Goal: Task Accomplishment & Management: Manage account settings

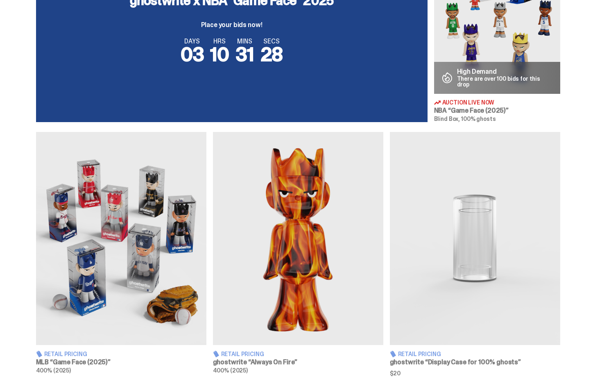
click at [411, 164] on div "Auction Live Now NBA "Game Face" This is the first ghostwrite x NBA blind box e…" at bounding box center [298, 285] width 596 height 1308
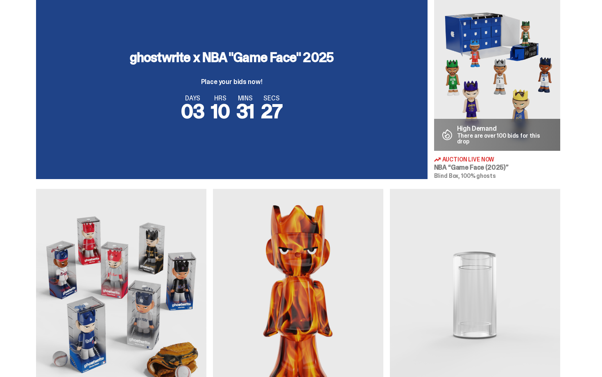
scroll to position [303, 0]
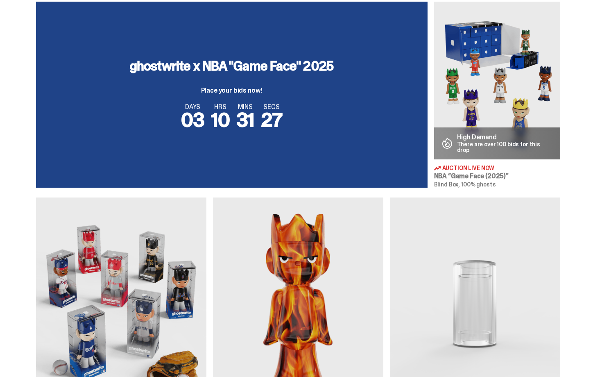
click at [486, 85] on img at bounding box center [497, 81] width 126 height 158
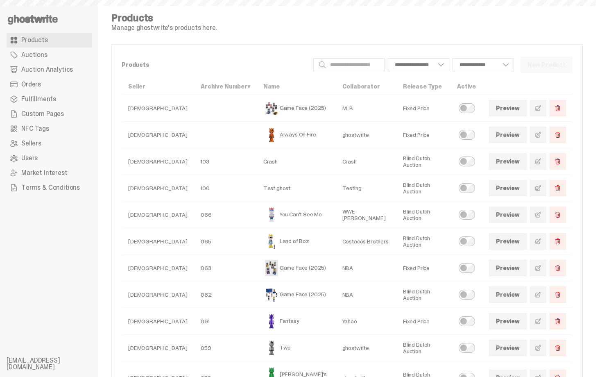
select select
click at [62, 55] on link "Auctions" at bounding box center [49, 55] width 85 height 15
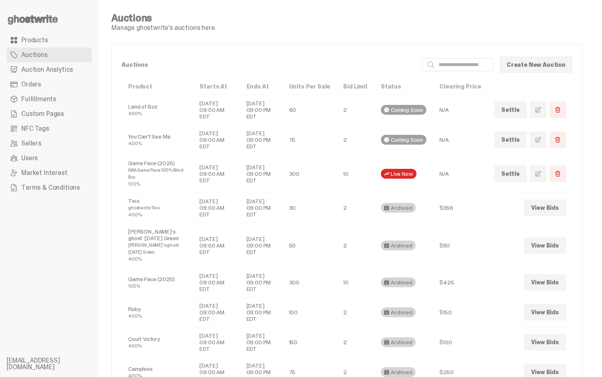
click at [41, 23] on icon at bounding box center [33, 19] width 52 height 13
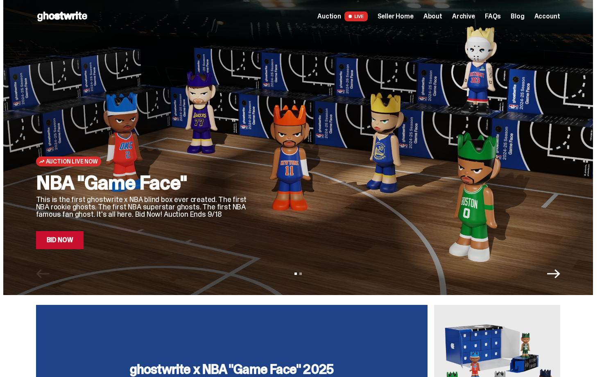
click at [258, 193] on div "Auction Live Now NBA "Game Face" This is the first ghostwrite x NBA blind box e…" at bounding box center [298, 137] width 524 height 224
click at [63, 239] on link "Bid Now" at bounding box center [60, 240] width 48 height 18
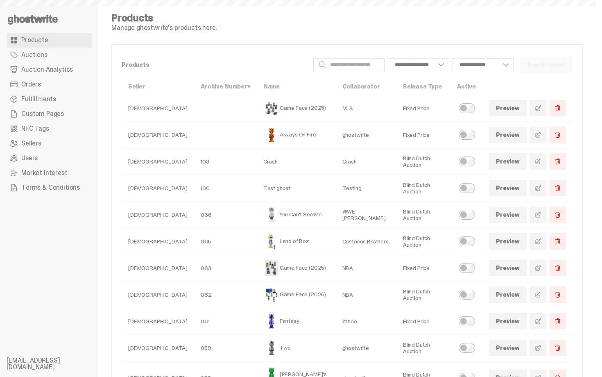
select select
click at [32, 69] on span "Auction Analytics" at bounding box center [47, 69] width 52 height 7
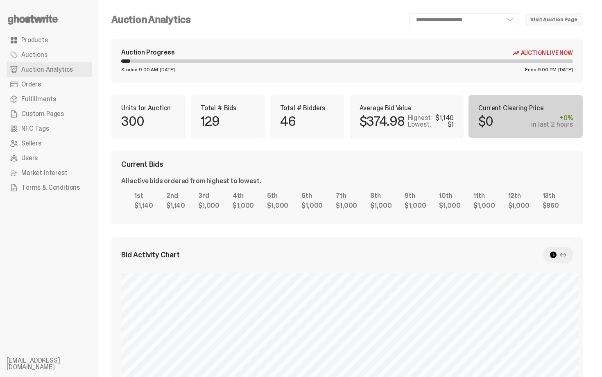
click at [365, 145] on div "**********" at bounding box center [347, 327] width 472 height 628
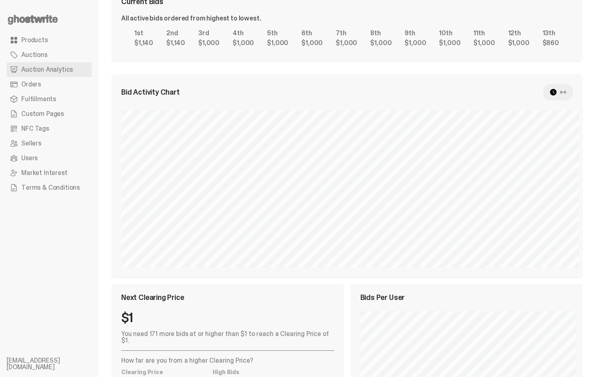
scroll to position [164, 0]
click at [558, 94] on div at bounding box center [559, 91] width 30 height 16
click at [557, 91] on use at bounding box center [553, 91] width 7 height 7
click at [567, 91] on icon at bounding box center [563, 91] width 7 height 7
click at [567, 91] on use at bounding box center [563, 91] width 7 height 4
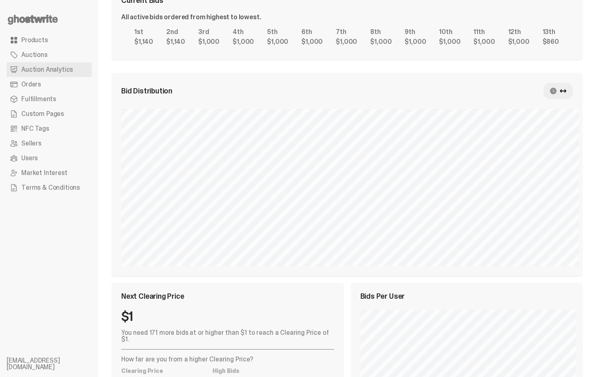
click at [563, 89] on div at bounding box center [559, 91] width 30 height 16
click at [557, 91] on use at bounding box center [553, 91] width 7 height 7
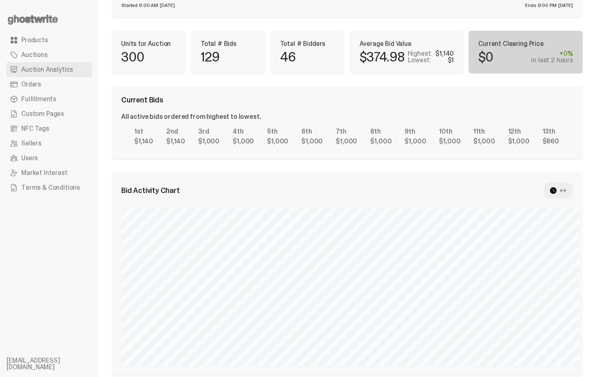
scroll to position [48, 0]
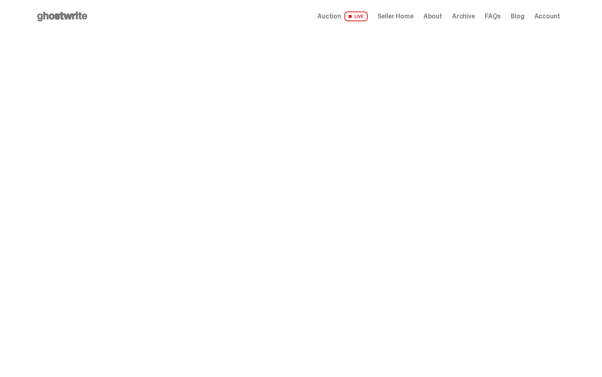
click at [399, 18] on span "Seller Home" at bounding box center [396, 16] width 36 height 7
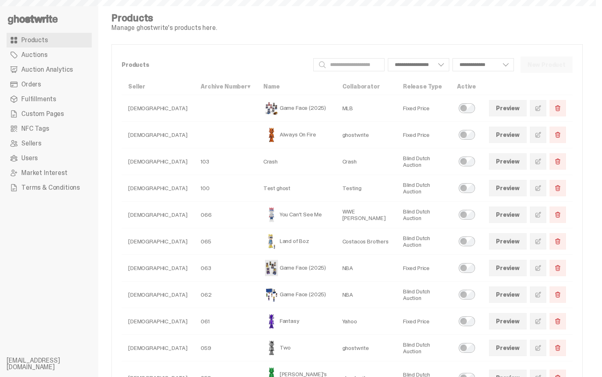
select select
click at [48, 76] on link "Auction Analytics" at bounding box center [49, 69] width 85 height 15
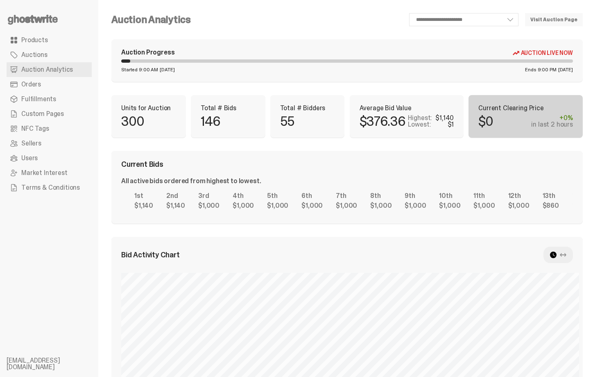
click at [336, 164] on div "Current Bids" at bounding box center [347, 164] width 452 height 7
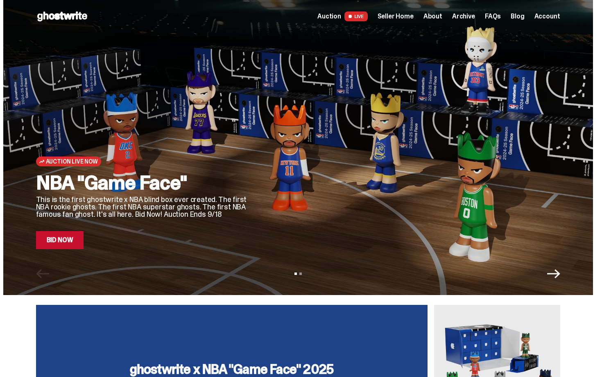
click at [416, 21] on div "Auction LIVE Seller Home About Archive FAQs Blog Account" at bounding box center [439, 16] width 243 height 10
click at [401, 17] on span "Seller Home" at bounding box center [396, 16] width 36 height 7
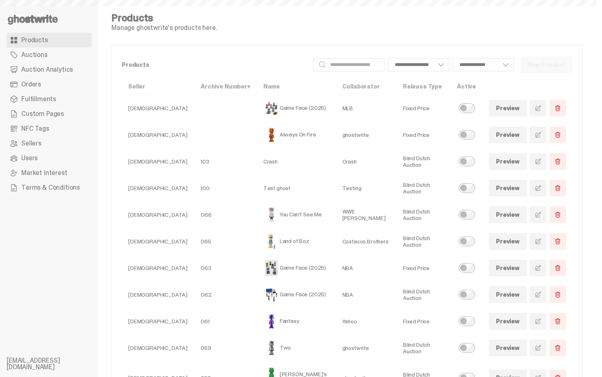
select select
click at [54, 86] on link "Orders" at bounding box center [49, 84] width 85 height 15
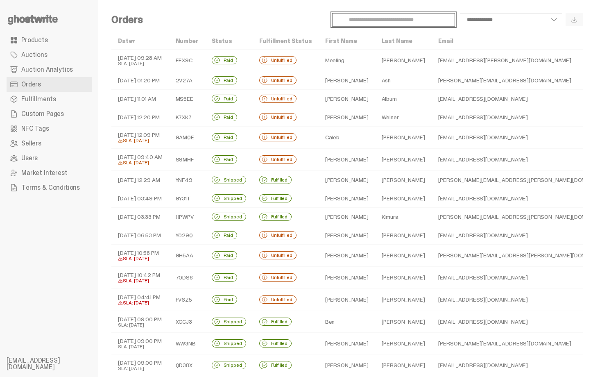
click at [365, 22] on input "Search" at bounding box center [393, 19] width 123 height 13
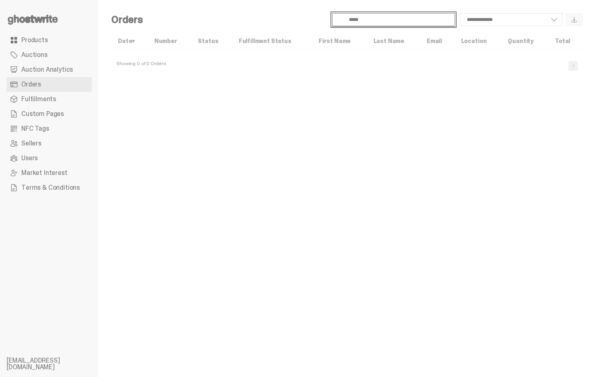
type input "*****"
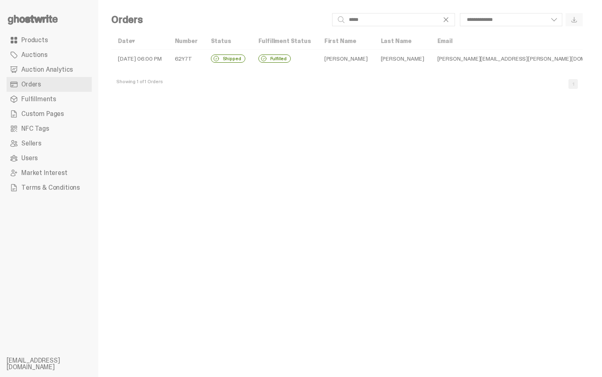
click at [387, 56] on td "Mitchell" at bounding box center [402, 59] width 57 height 18
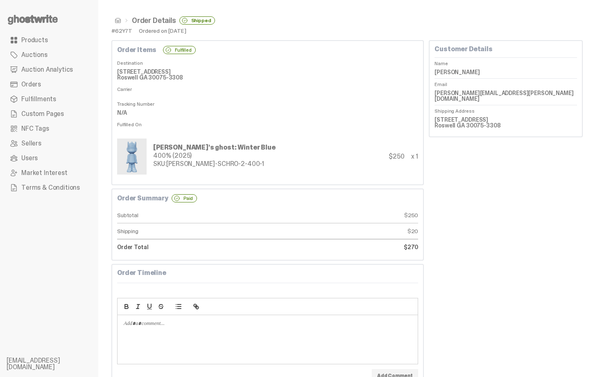
click at [295, 129] on dd at bounding box center [267, 130] width 301 height 7
click at [468, 72] on dd "James Mitchell" at bounding box center [506, 72] width 143 height 12
copy dl "James Mitchell"
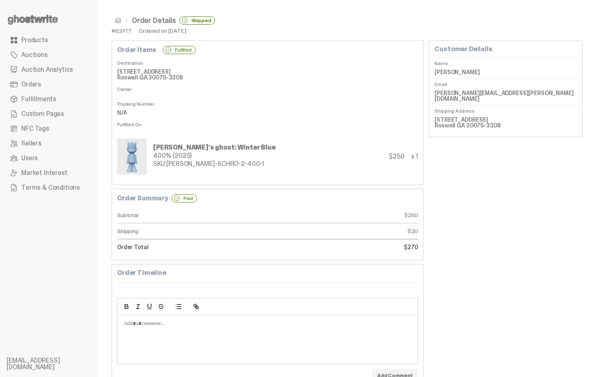
click at [481, 96] on dd "jimmy.mitchell.750@gmail.com" at bounding box center [506, 96] width 143 height 18
copy dl "jimmy.mitchell.750@gmail.com"
click at [277, 96] on dd at bounding box center [267, 95] width 301 height 7
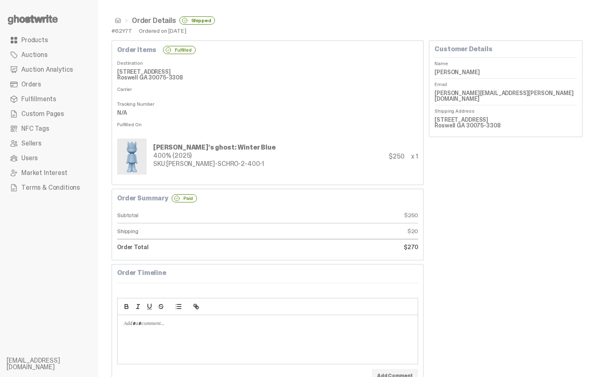
click at [40, 41] on span "Products" at bounding box center [34, 40] width 27 height 7
click at [48, 70] on span "Auction Analytics" at bounding box center [47, 69] width 52 height 7
click at [44, 70] on span "Auction Analytics" at bounding box center [47, 69] width 52 height 7
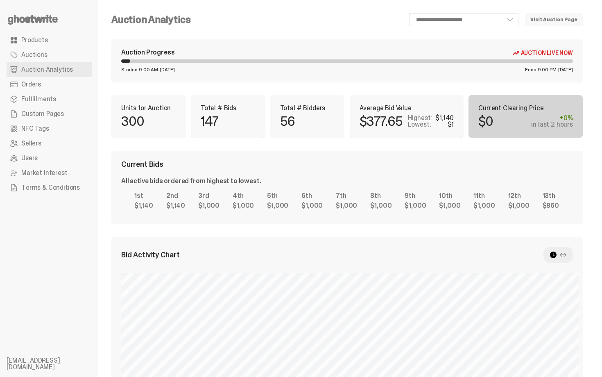
click at [204, 126] on p "147" at bounding box center [210, 121] width 18 height 13
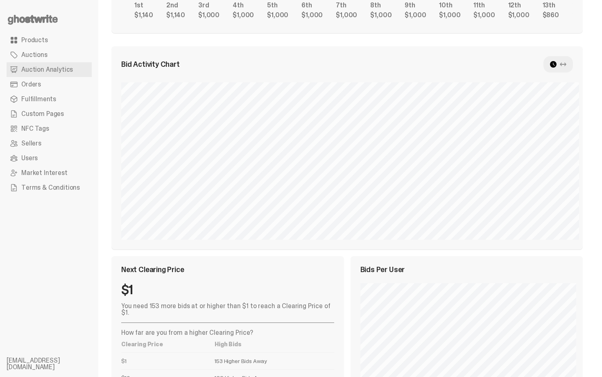
scroll to position [179, 0]
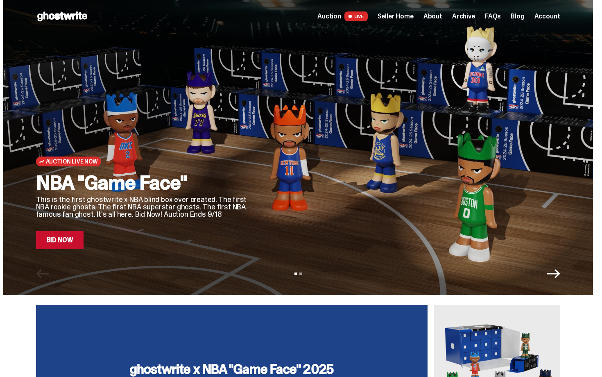
click at [305, 150] on div at bounding box center [411, 137] width 298 height 224
click at [68, 246] on link "Bid Now" at bounding box center [60, 240] width 48 height 18
